Goal: Information Seeking & Learning: Learn about a topic

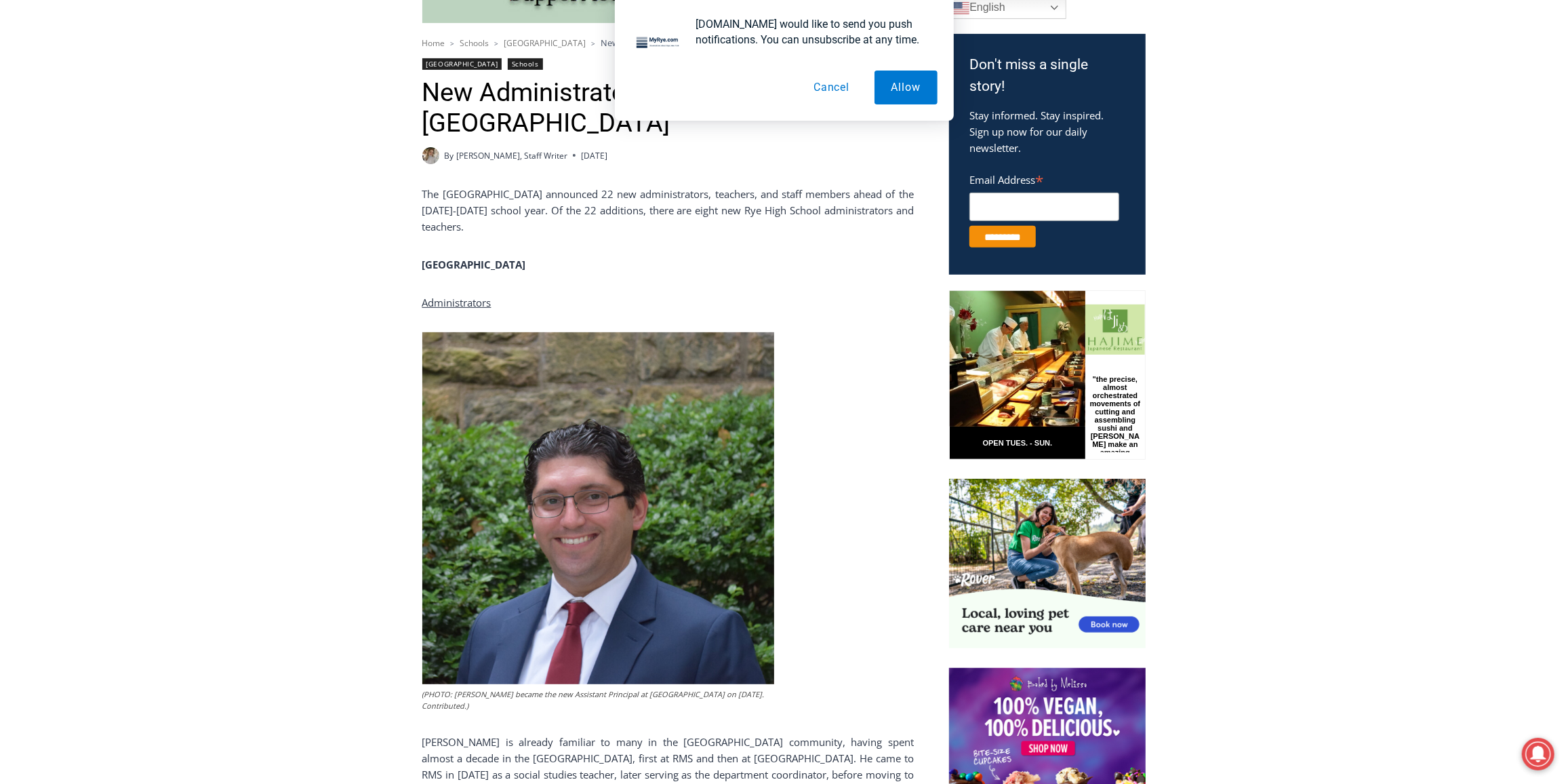
scroll to position [493, 0]
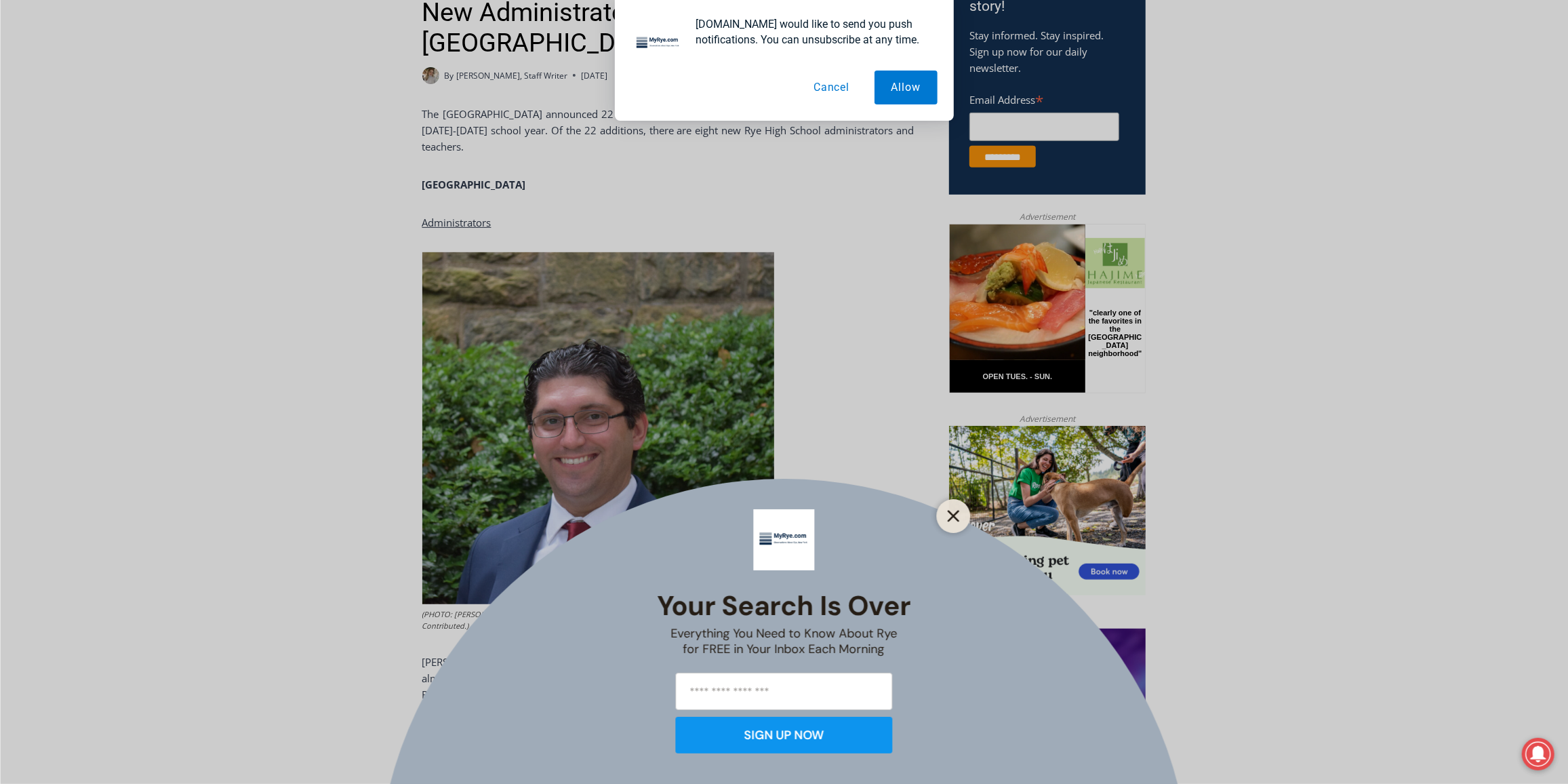
click at [954, 511] on icon "Close" at bounding box center [954, 516] width 12 height 12
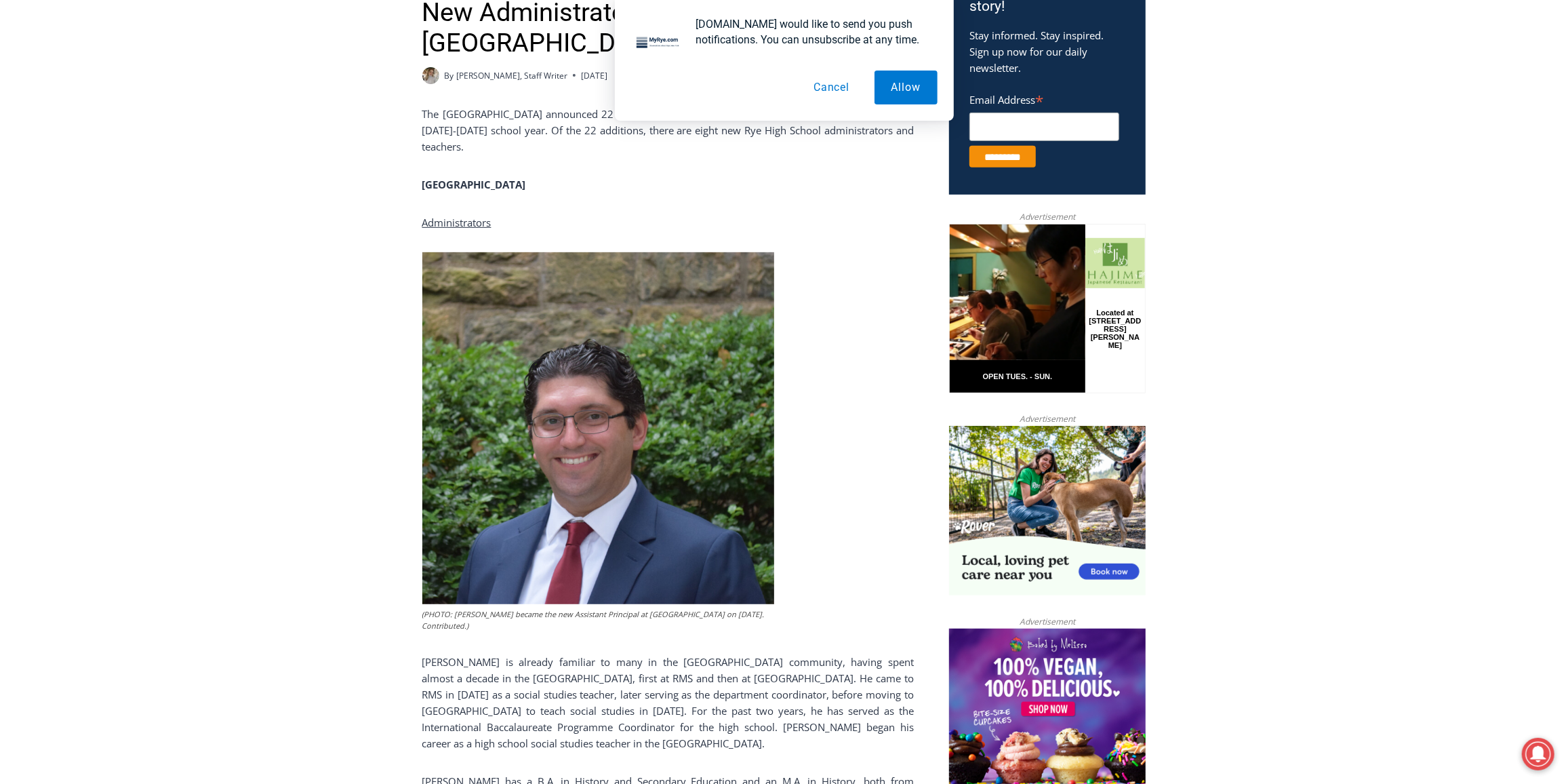
click at [837, 99] on button "Cancel" at bounding box center [831, 87] width 70 height 34
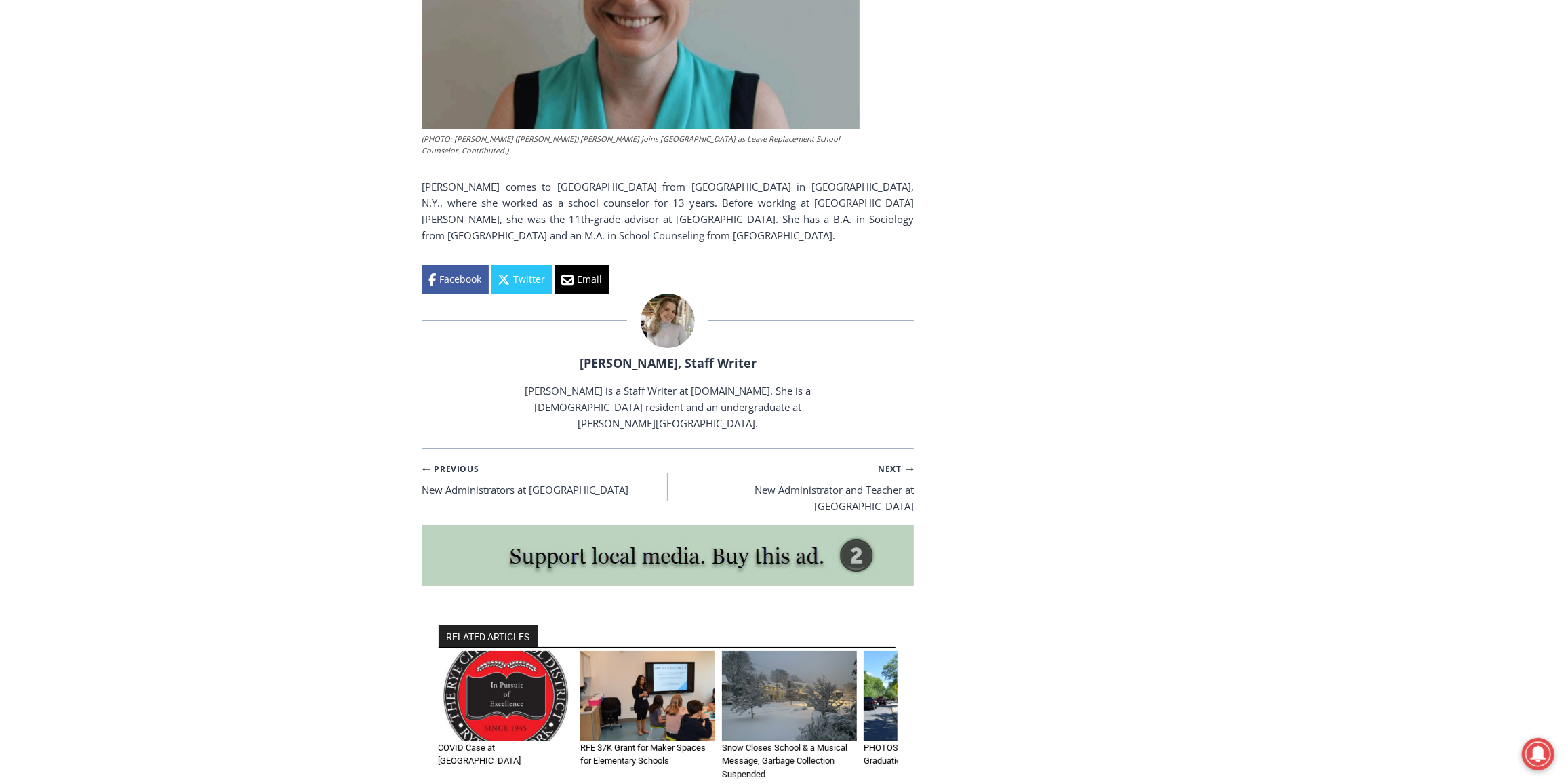
scroll to position [4501, 0]
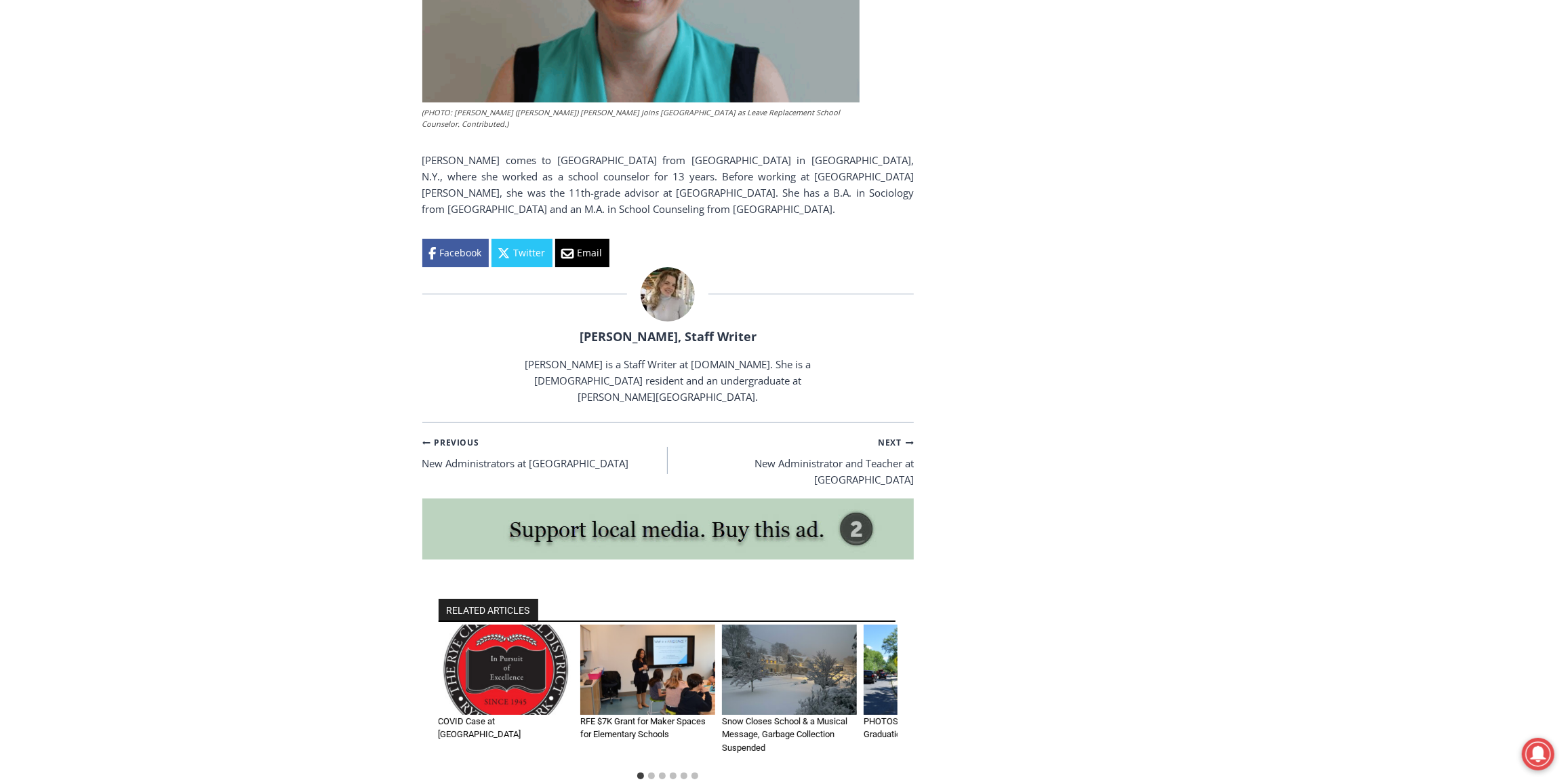
click at [655, 267] on img at bounding box center [667, 294] width 54 height 54
click at [639, 328] on link "[PERSON_NAME], Staff Writer" at bounding box center [668, 335] width 177 height 16
drag, startPoint x: 578, startPoint y: 275, endPoint x: 676, endPoint y: 281, distance: 98.2
click at [676, 281] on div "Beatrice Larzul, Staff Writer Beatrice Larzul is a Staff Writer at MyRye.com. S…" at bounding box center [668, 335] width 492 height 137
drag, startPoint x: 677, startPoint y: 281, endPoint x: 498, endPoint y: 302, distance: 180.2
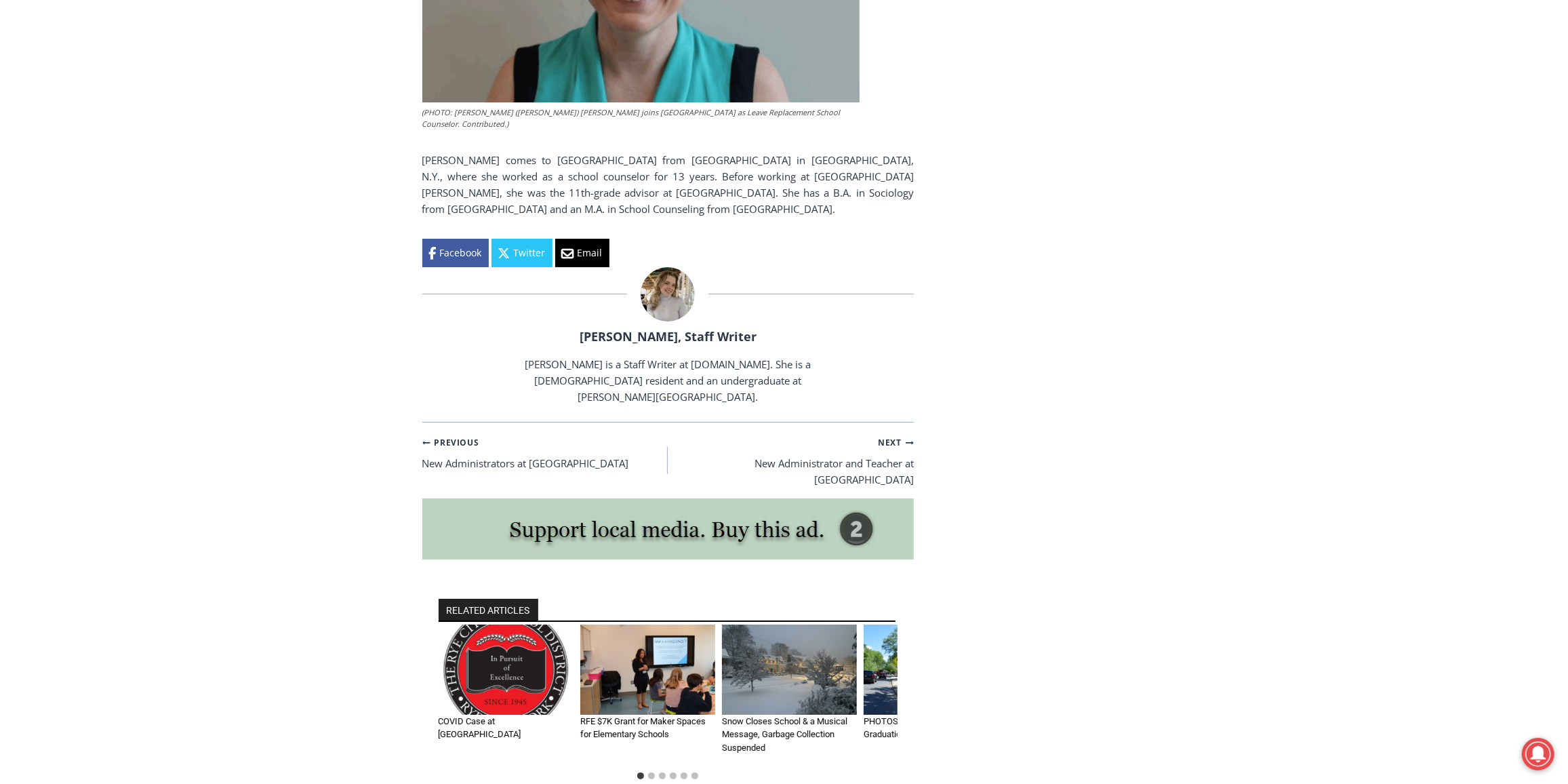
click at [498, 356] on p "[PERSON_NAME] is a Staff Writer at [DOMAIN_NAME]. She is a [DEMOGRAPHIC_DATA] r…" at bounding box center [668, 380] width 344 height 49
drag, startPoint x: 498, startPoint y: 302, endPoint x: 564, endPoint y: 309, distance: 66.4
click at [564, 356] on p "[PERSON_NAME] is a Staff Writer at [DOMAIN_NAME]. She is a [DEMOGRAPHIC_DATA] r…" at bounding box center [668, 380] width 344 height 49
